Goal: Communication & Community: Participate in discussion

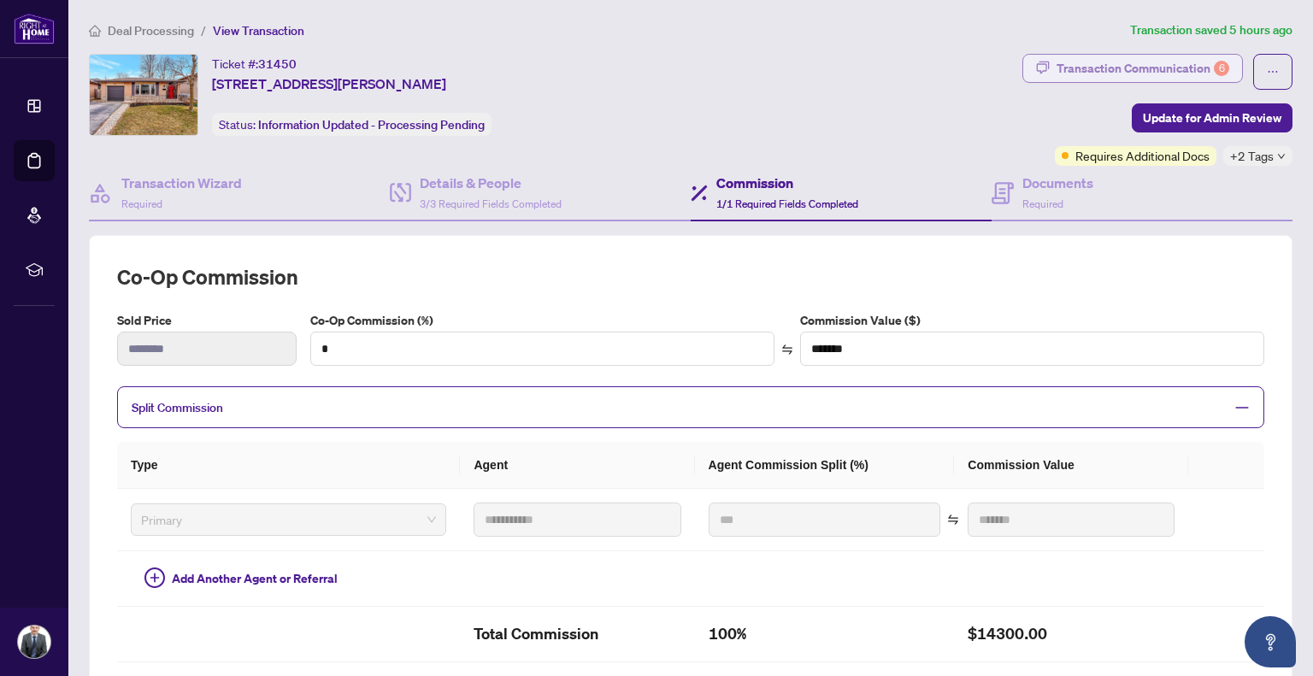
click at [1096, 57] on div "Transaction Communication 6" at bounding box center [1143, 68] width 173 height 27
type textarea "**********"
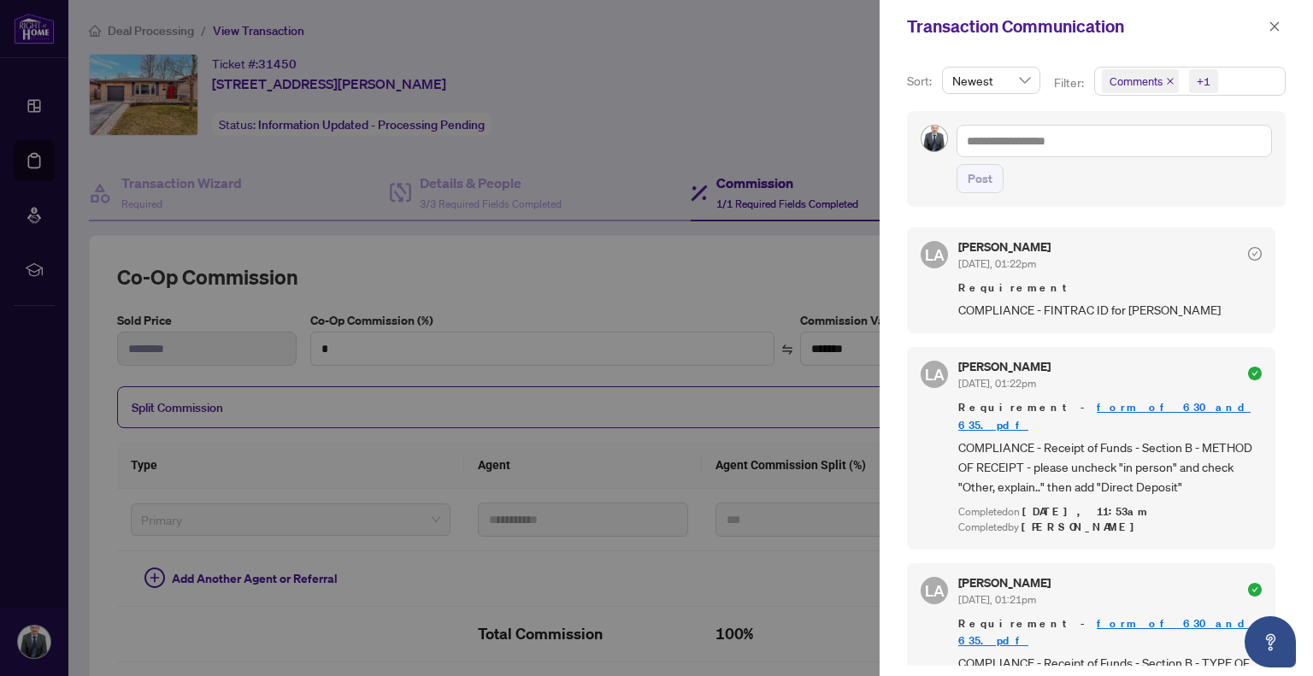
click at [824, 98] on div at bounding box center [656, 338] width 1313 height 676
click at [1271, 18] on span "button" at bounding box center [1275, 26] width 12 height 27
